Goal: Task Accomplishment & Management: Manage account settings

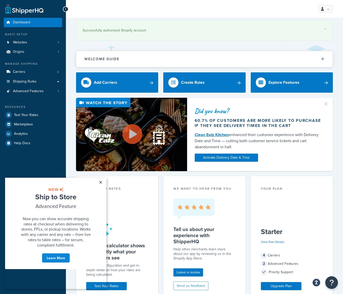
click at [101, 182] on link "×" at bounding box center [100, 182] width 9 height 9
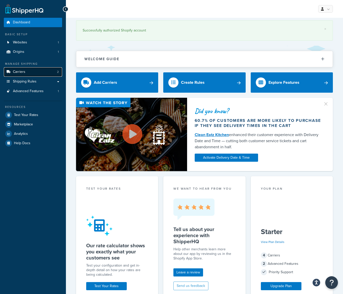
click at [33, 72] on link "Carriers 2" at bounding box center [33, 71] width 58 height 9
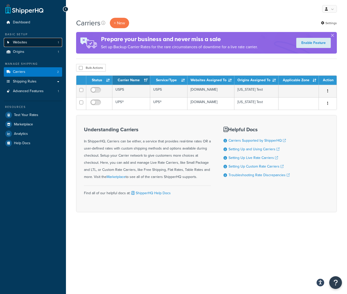
click at [22, 41] on span "Websites" at bounding box center [20, 42] width 14 height 4
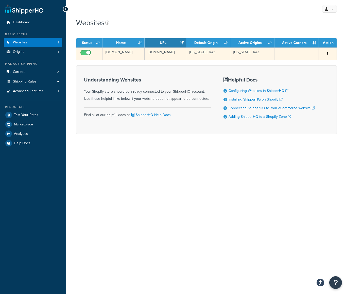
click at [328, 53] on button "button" at bounding box center [327, 54] width 7 height 8
click at [305, 62] on link "Edit" at bounding box center [307, 64] width 40 height 10
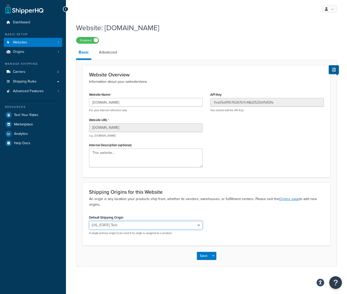
click at [155, 225] on select "[US_STATE] Test" at bounding box center [146, 225] width 114 height 9
click at [111, 51] on link "Advanced" at bounding box center [107, 52] width 23 height 12
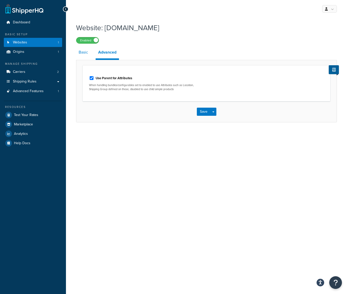
click at [88, 54] on link "Basic" at bounding box center [83, 52] width 14 height 12
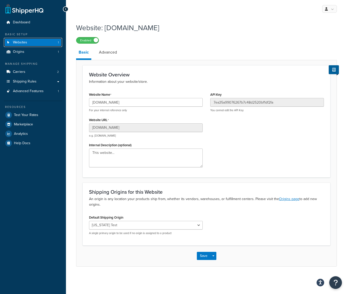
click at [28, 44] on link "Websites 1" at bounding box center [33, 42] width 58 height 9
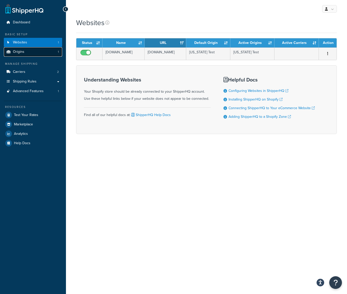
click at [28, 50] on link "Origins 1" at bounding box center [33, 51] width 58 height 9
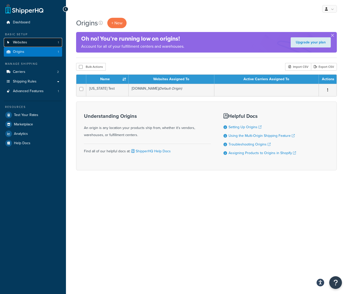
click at [30, 41] on link "Websites 1" at bounding box center [33, 42] width 58 height 9
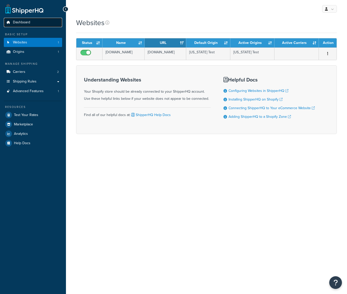
click at [28, 24] on span "Dashboard" at bounding box center [21, 22] width 17 height 4
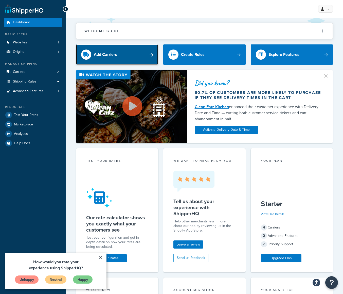
click at [150, 53] on link "Add Carriers" at bounding box center [117, 54] width 82 height 20
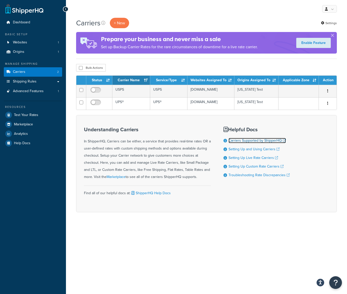
click at [242, 143] on link "Carriers Supported by ShipperHQ" at bounding box center [257, 140] width 57 height 5
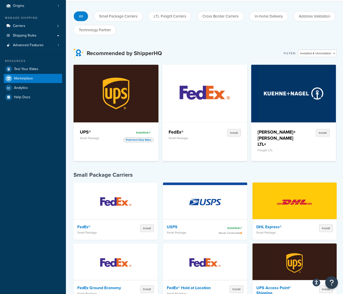
scroll to position [8, 0]
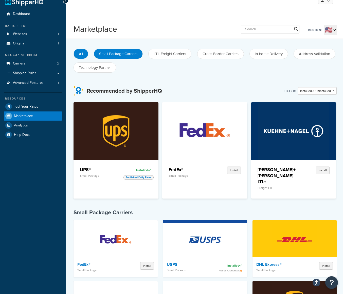
click at [123, 55] on button "Small Package Carriers" at bounding box center [118, 54] width 49 height 10
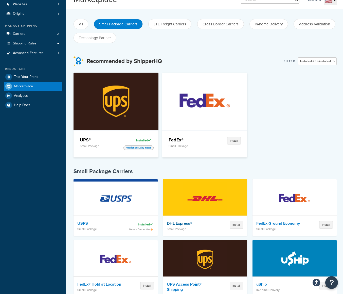
scroll to position [19, 0]
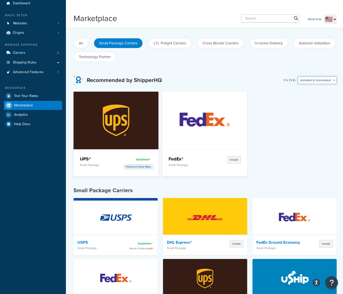
click at [312, 81] on select "Installed & Uninstalled Installed Uninstalled" at bounding box center [317, 80] width 39 height 8
select select "installed"
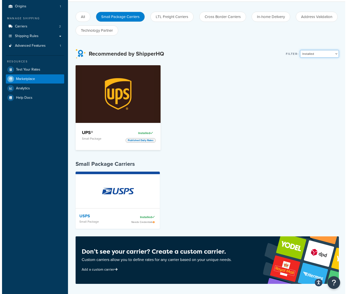
scroll to position [0, 0]
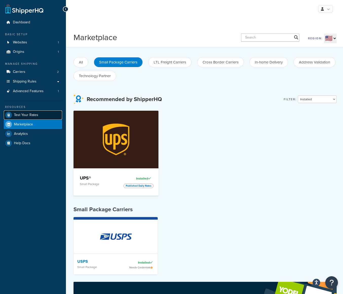
click at [29, 115] on span "Test Your Rates" at bounding box center [26, 115] width 24 height 4
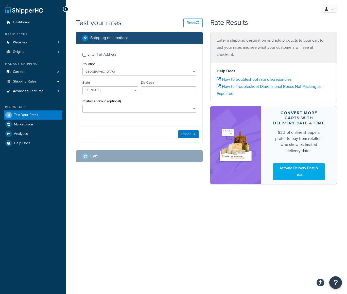
click at [85, 57] on div "Enter Full Address" at bounding box center [139, 54] width 114 height 8
click at [85, 55] on input "Enter Full Address" at bounding box center [84, 55] width 4 height 4
checkbox input "true"
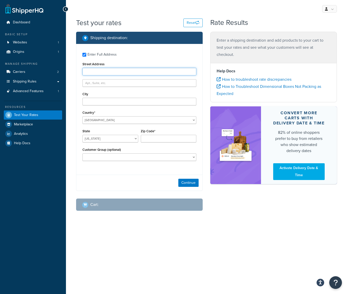
click at [95, 71] on input "Street Address" at bounding box center [139, 72] width 114 height 8
type input "238 towyn ct"
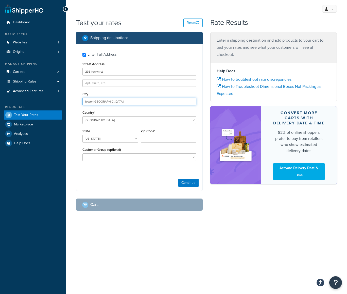
type input "lower gwynedd"
select select "PA"
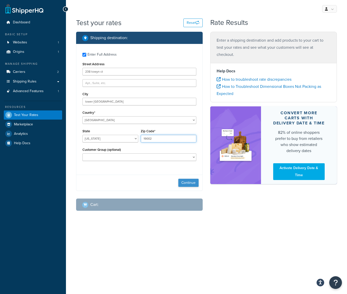
type input "19002"
click at [188, 185] on button "Continue" at bounding box center [188, 183] width 20 height 8
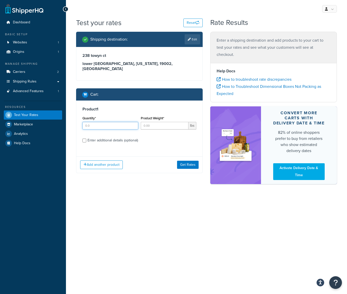
click at [104, 122] on input "Quantity*" at bounding box center [110, 126] width 56 height 8
type input "4"
type input "2"
click at [183, 161] on button "Get Rates" at bounding box center [188, 165] width 22 height 8
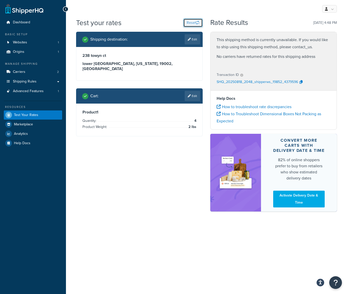
click at [193, 23] on button "Reset" at bounding box center [192, 23] width 19 height 9
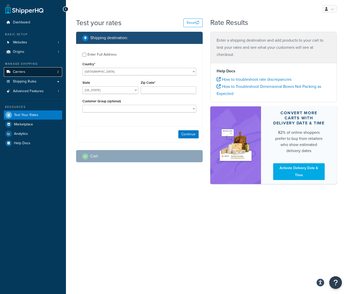
click at [34, 70] on link "Carriers 2" at bounding box center [33, 71] width 58 height 9
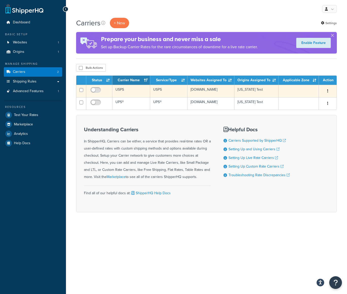
click at [327, 92] on icon "button" at bounding box center [327, 91] width 1 height 4
click at [314, 99] on link "Edit" at bounding box center [307, 101] width 40 height 10
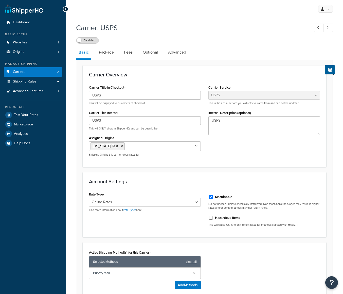
select select "usps"
select select "ONLINE"
click at [121, 146] on icon at bounding box center [122, 146] width 2 height 3
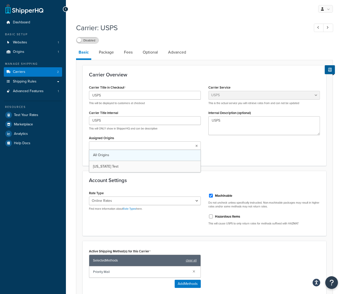
click at [122, 155] on link "All Origins" at bounding box center [144, 154] width 111 height 11
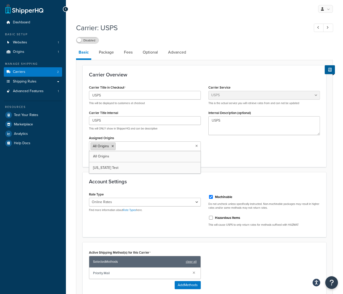
click at [112, 146] on icon at bounding box center [113, 146] width 2 height 3
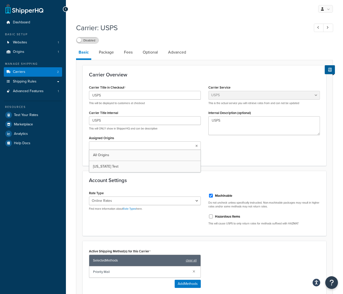
click at [196, 146] on icon at bounding box center [197, 145] width 2 height 3
click at [33, 52] on link "Origins 1" at bounding box center [33, 51] width 58 height 9
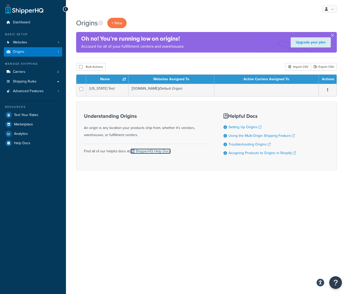
click at [165, 151] on link "ShipperHQ Help Docs" at bounding box center [150, 150] width 40 height 5
click at [15, 50] on span "Origins" at bounding box center [18, 52] width 11 height 4
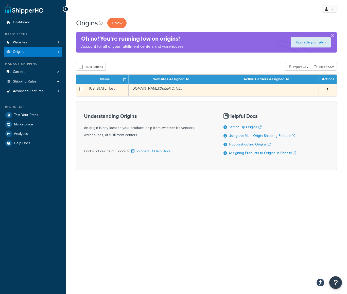
click at [328, 89] on icon "button" at bounding box center [327, 90] width 1 height 4
click at [309, 99] on link "Edit" at bounding box center [311, 99] width 40 height 10
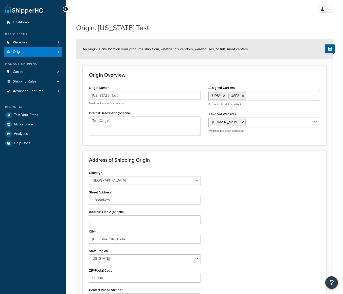
select select "5"
click at [132, 93] on input "[US_STATE] Test" at bounding box center [145, 95] width 112 height 9
click at [132, 93] on input "California Test" at bounding box center [145, 95] width 112 height 9
click at [132, 95] on input "California Test" at bounding box center [145, 95] width 112 height 9
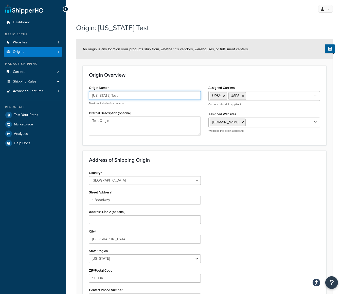
click at [132, 95] on input "California Test" at bounding box center [145, 95] width 112 height 9
type input "Rush Order"
drag, startPoint x: 132, startPoint y: 122, endPoint x: 82, endPoint y: 119, distance: 50.6
click at [82, 119] on form "An origin is any location your products ship from, whether it’s vendors, wareho…" at bounding box center [204, 201] width 257 height 324
type textarea "Rush Orser"
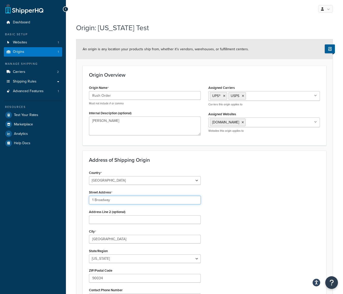
click at [115, 200] on input "1 Broadway" at bounding box center [145, 200] width 112 height 9
click at [115, 199] on input "1 Broadway" at bounding box center [145, 200] width 112 height 9
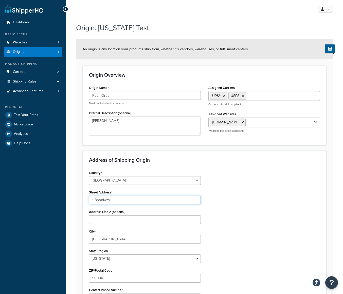
click at [115, 199] on input "1 Broadway" at bounding box center [145, 200] width 112 height 9
paste input "10 Airport Dr"
type input "110 Airport Dr"
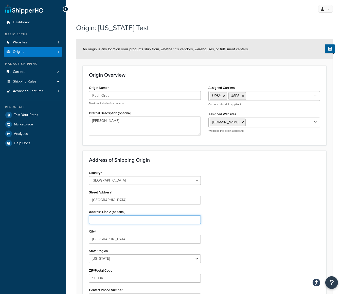
click at [116, 219] on input "Address Line 2 (optional)" at bounding box center [145, 219] width 112 height 9
click at [107, 219] on input "Suite #" at bounding box center [145, 219] width 112 height 9
type input "Suite E"
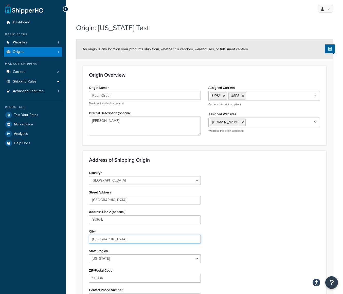
type input "Wappingers Falls"
select select "32"
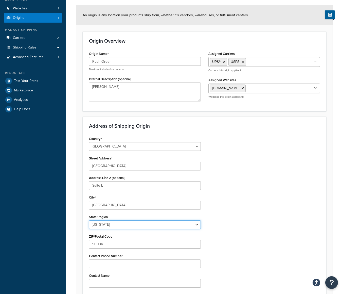
scroll to position [52, 0]
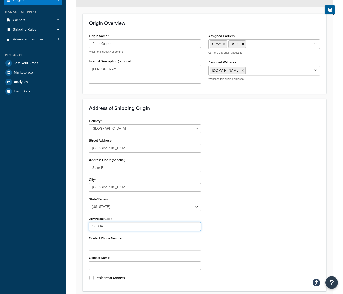
click at [105, 225] on input "90034" at bounding box center [145, 226] width 112 height 9
type input "12590"
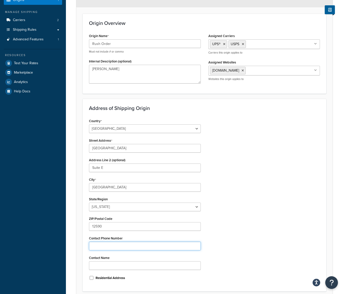
click at [119, 246] on input "Contact Phone Number" at bounding box center [145, 246] width 112 height 9
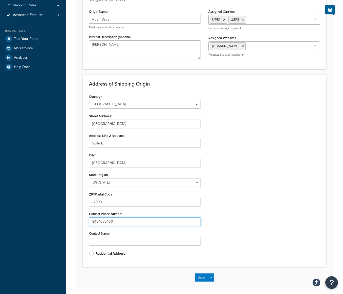
scroll to position [95, 0]
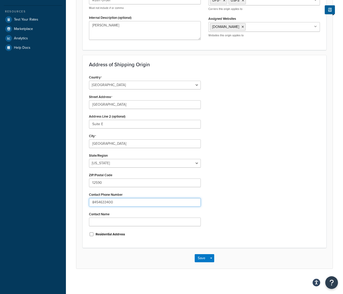
type input "8454633400"
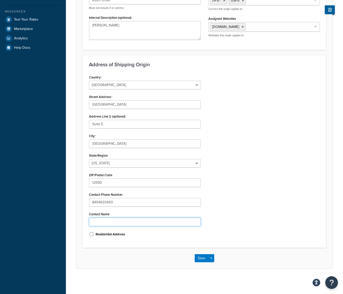
click at [120, 221] on input "Contact Name" at bounding box center [145, 221] width 112 height 9
type input "Patrizia"
click at [204, 258] on button "Save" at bounding box center [202, 258] width 14 height 8
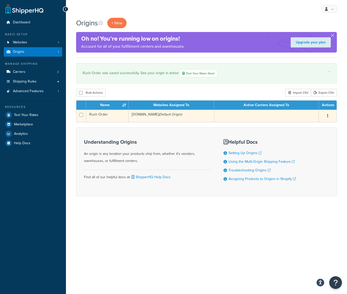
click at [330, 116] on button "button" at bounding box center [327, 116] width 7 height 8
click at [313, 124] on link "Edit" at bounding box center [311, 125] width 40 height 10
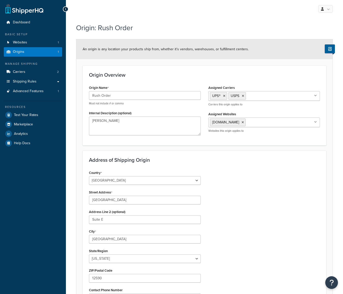
select select "32"
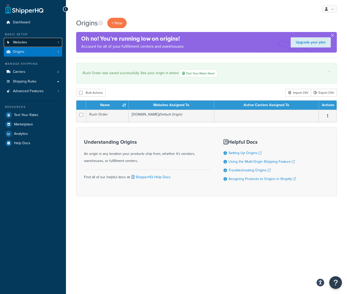
click at [26, 41] on span "Websites" at bounding box center [20, 42] width 14 height 4
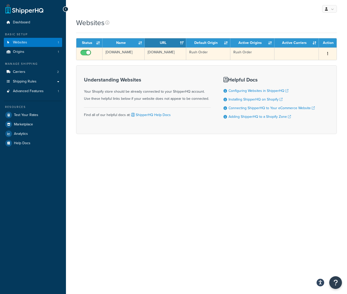
drag, startPoint x: 158, startPoint y: 56, endPoint x: 147, endPoint y: 52, distance: 11.9
click at [147, 52] on td "[DOMAIN_NAME]" at bounding box center [166, 53] width 42 height 12
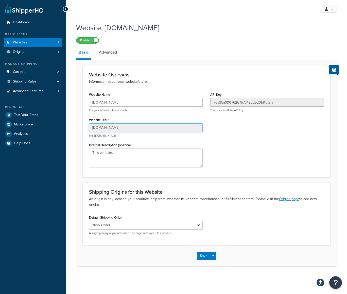
drag, startPoint x: 145, startPoint y: 126, endPoint x: 86, endPoint y: 126, distance: 58.4
click at [86, 126] on div "Website Name [DOMAIN_NAME] For your internal reference only Website URL [DOMAIN…" at bounding box center [145, 131] width 121 height 80
click at [265, 149] on div "Website Name [DOMAIN_NAME] For your internal reference only Website URL [DOMAIN…" at bounding box center [206, 131] width 243 height 80
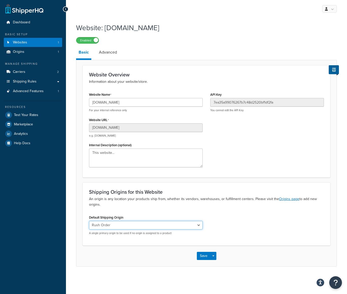
click at [200, 224] on select "Rush Order" at bounding box center [146, 225] width 114 height 9
click at [213, 256] on span "button" at bounding box center [213, 255] width 2 height 1
click at [224, 246] on div "Save Save Dropdown Save and Edit" at bounding box center [206, 255] width 260 height 21
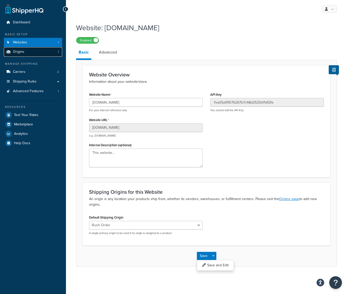
click at [20, 54] on span "Origins" at bounding box center [18, 52] width 11 height 4
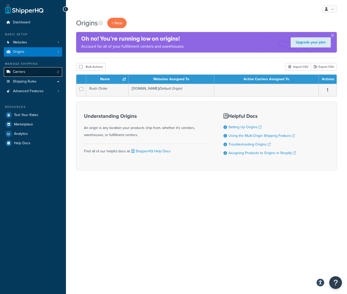
click at [33, 71] on link "Carriers 2" at bounding box center [33, 71] width 58 height 9
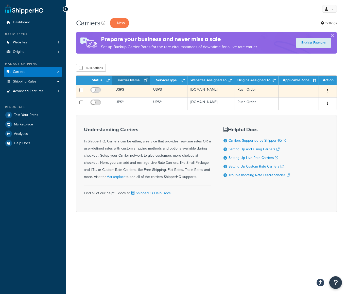
click at [327, 92] on button "button" at bounding box center [327, 91] width 7 height 8
click at [316, 101] on link "Edit" at bounding box center [307, 101] width 40 height 10
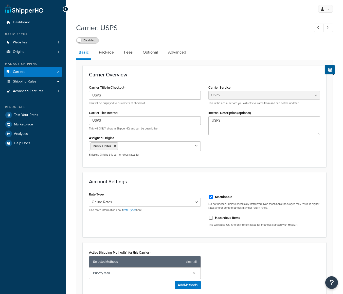
select select "usps"
select select "ONLINE"
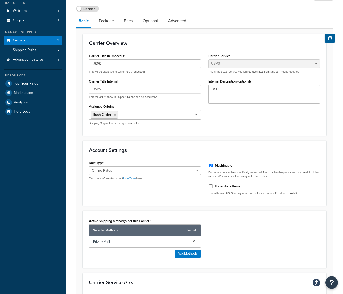
scroll to position [46, 0]
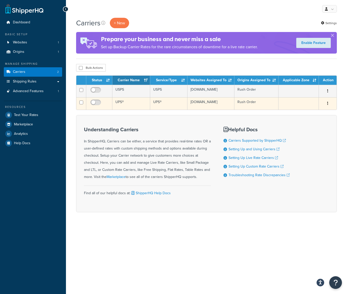
click at [327, 107] on button "button" at bounding box center [327, 103] width 7 height 8
click at [307, 114] on link "Edit" at bounding box center [307, 116] width 40 height 10
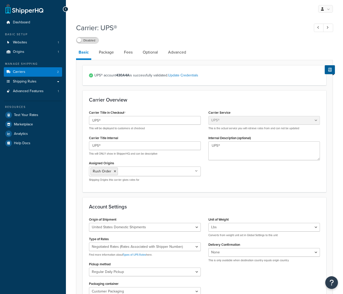
select select "ups"
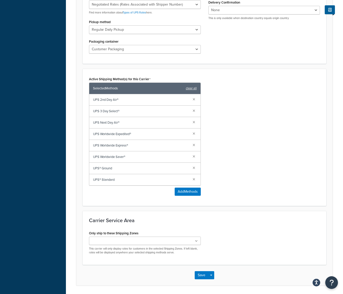
scroll to position [259, 0]
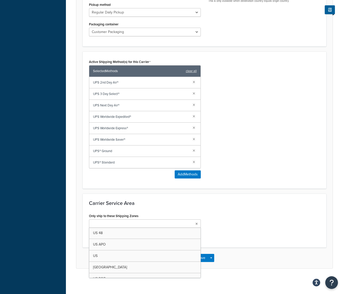
click at [194, 221] on ul at bounding box center [145, 223] width 112 height 8
click at [264, 158] on div "Active Shipping Method(s) for this Carrier Selected Methods clear all UPS 2nd D…" at bounding box center [204, 120] width 239 height 124
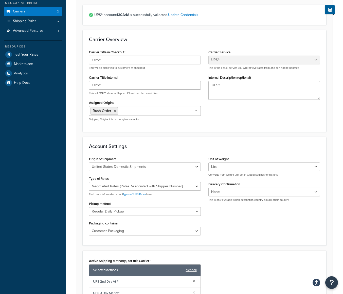
scroll to position [61, 0]
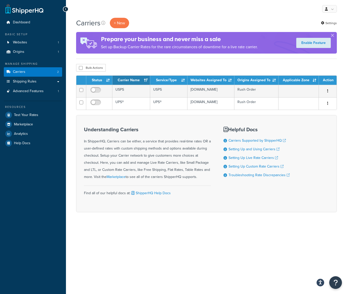
click at [219, 225] on div "Carriers + New Settings Prepare your business and never miss a sale Set up Back…" at bounding box center [206, 124] width 281 height 212
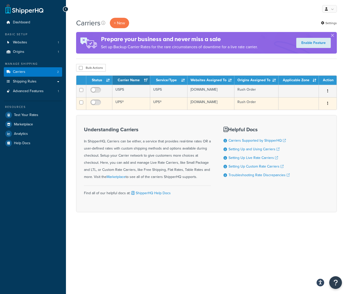
click at [327, 105] on icon "button" at bounding box center [327, 104] width 1 height 4
click at [311, 113] on link "Edit" at bounding box center [307, 116] width 40 height 10
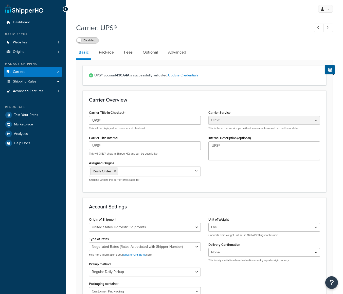
select select "ups"
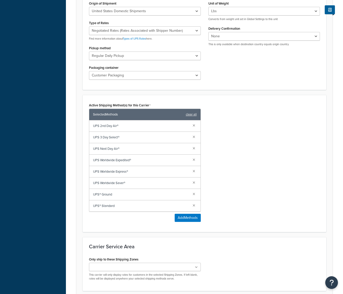
scroll to position [259, 0]
